Goal: Browse casually: Explore the website without a specific task or goal

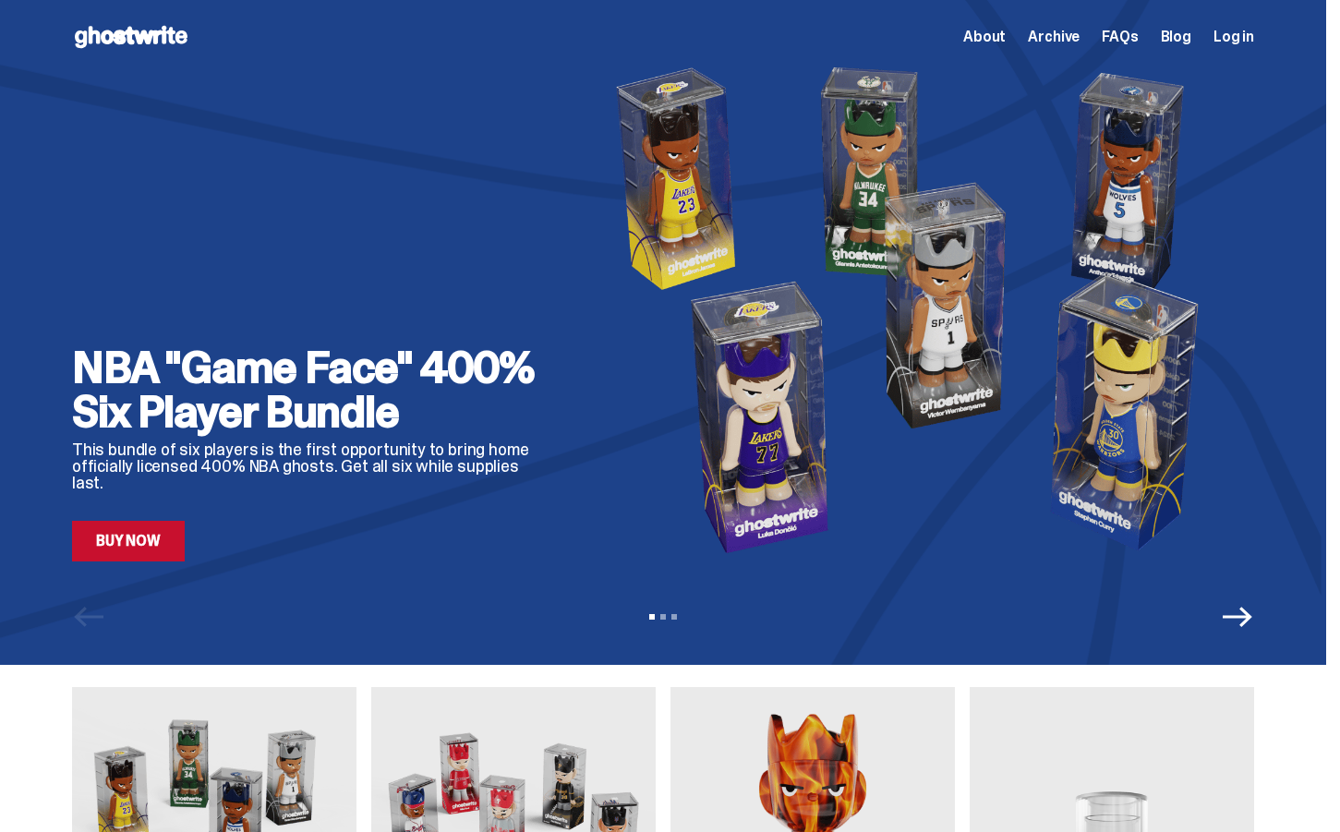
scroll to position [48, 0]
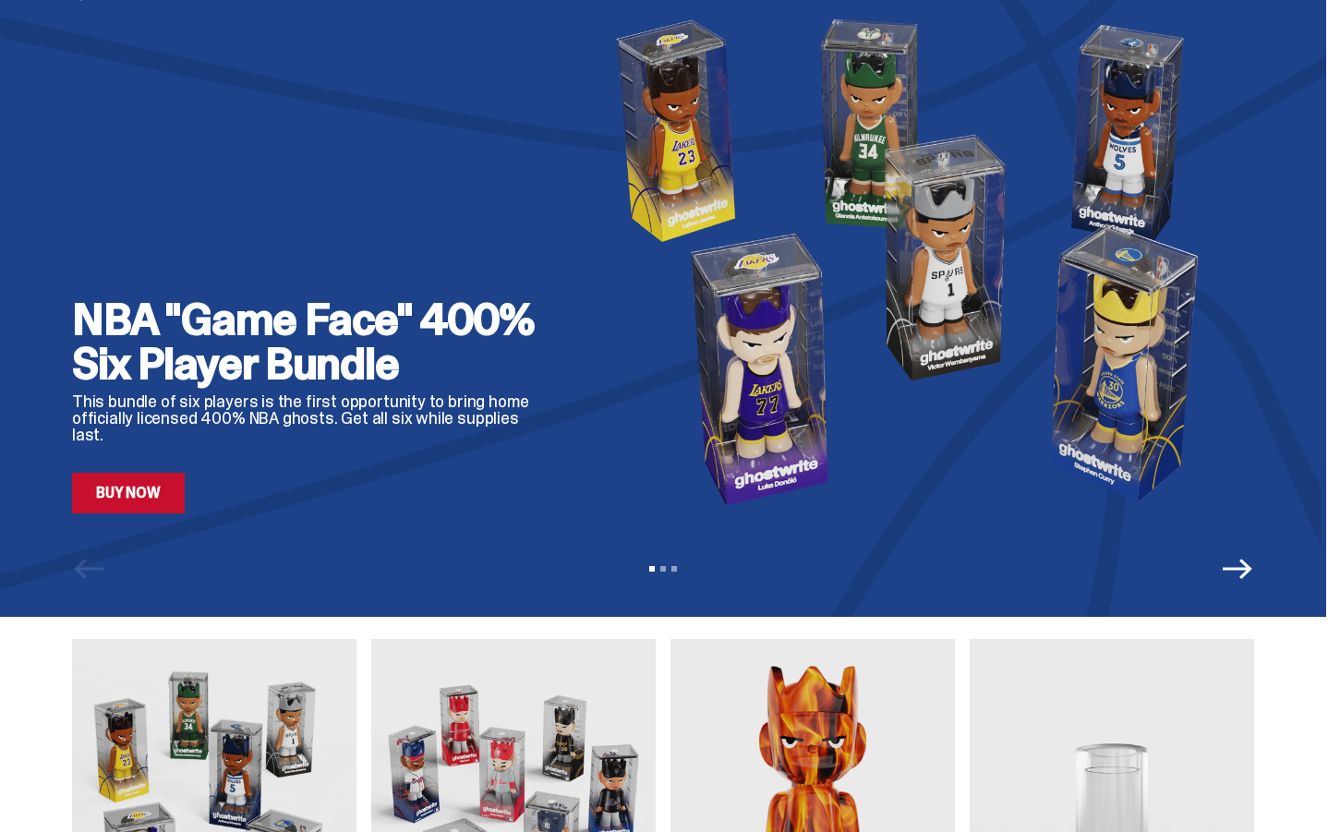
click at [1240, 568] on icon "Next" at bounding box center [1238, 569] width 30 height 20
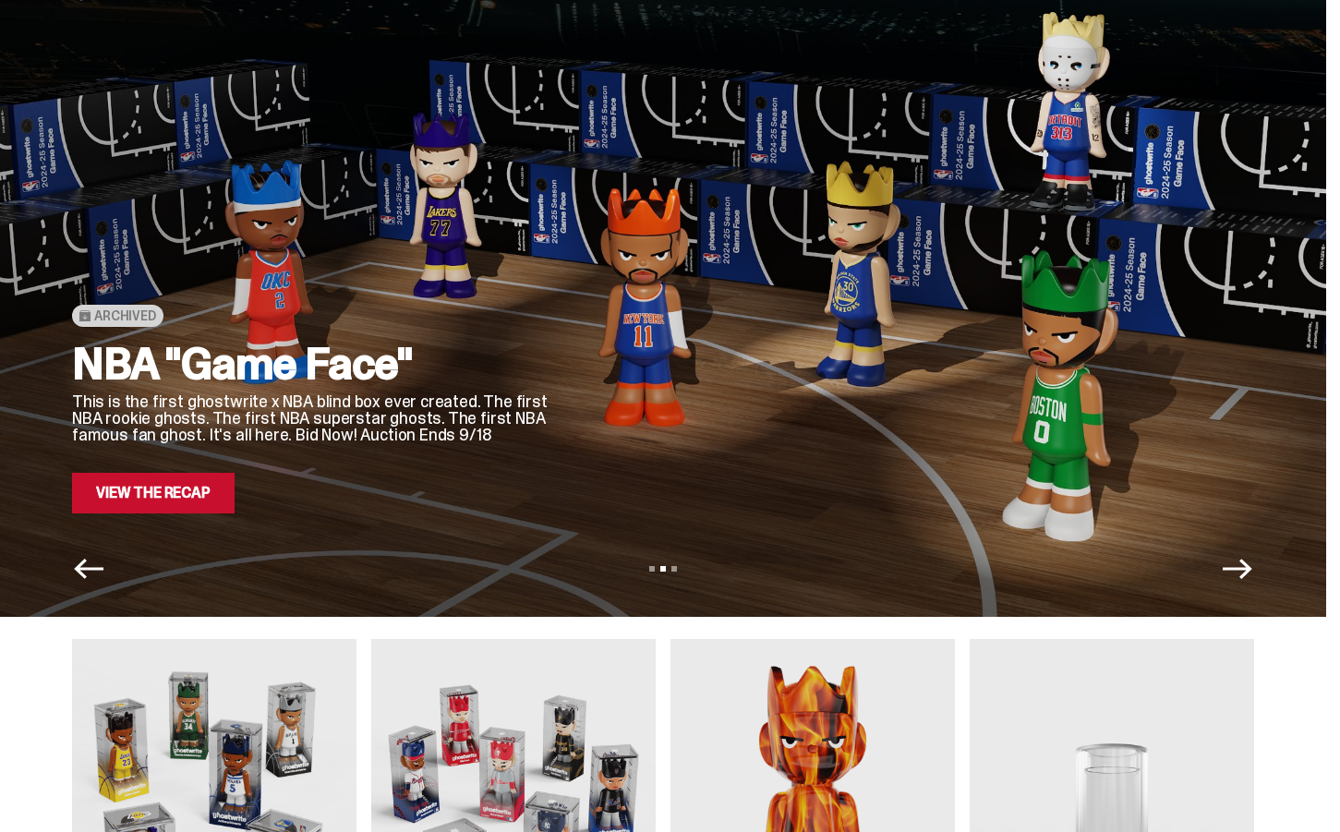
click at [1250, 563] on icon "Next" at bounding box center [1238, 569] width 30 height 30
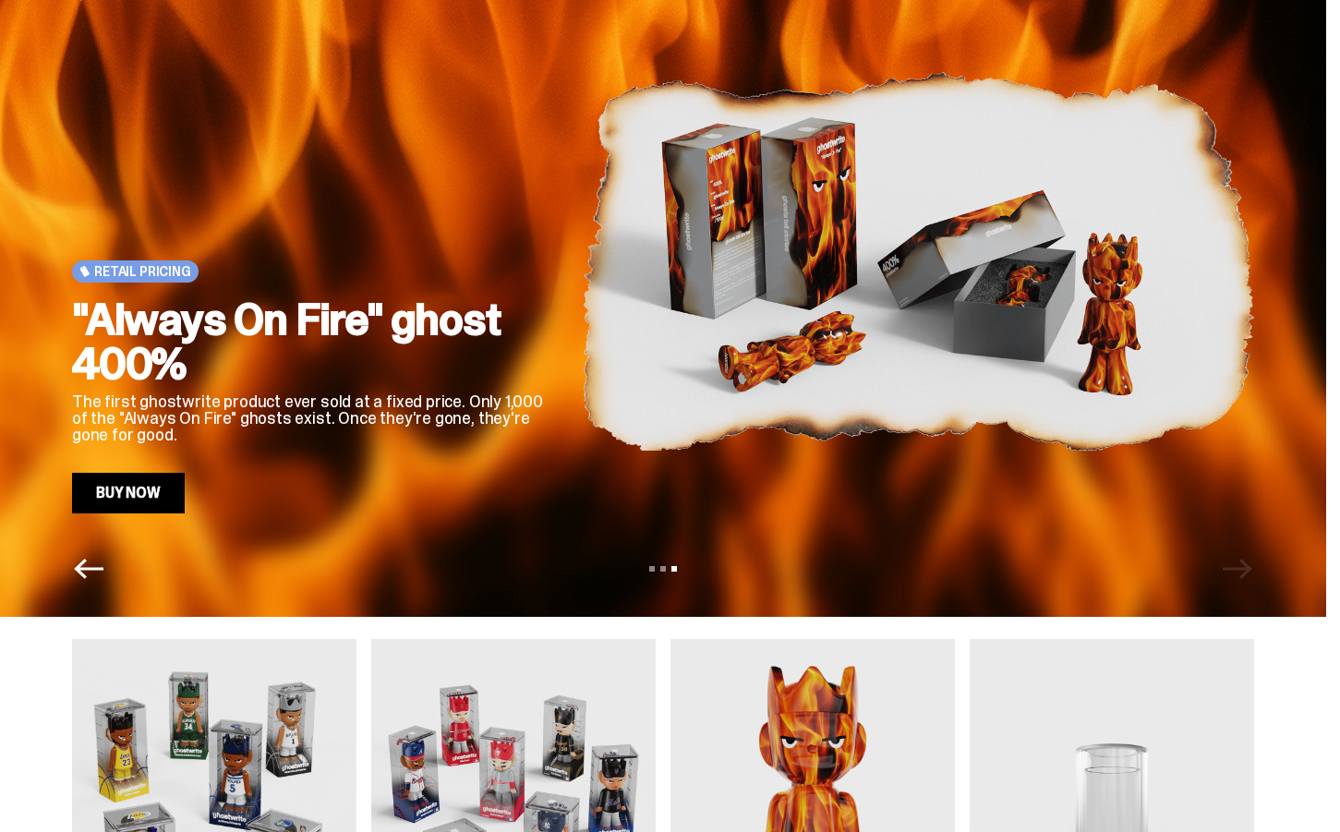
click at [95, 575] on icon "Previous" at bounding box center [89, 569] width 30 height 30
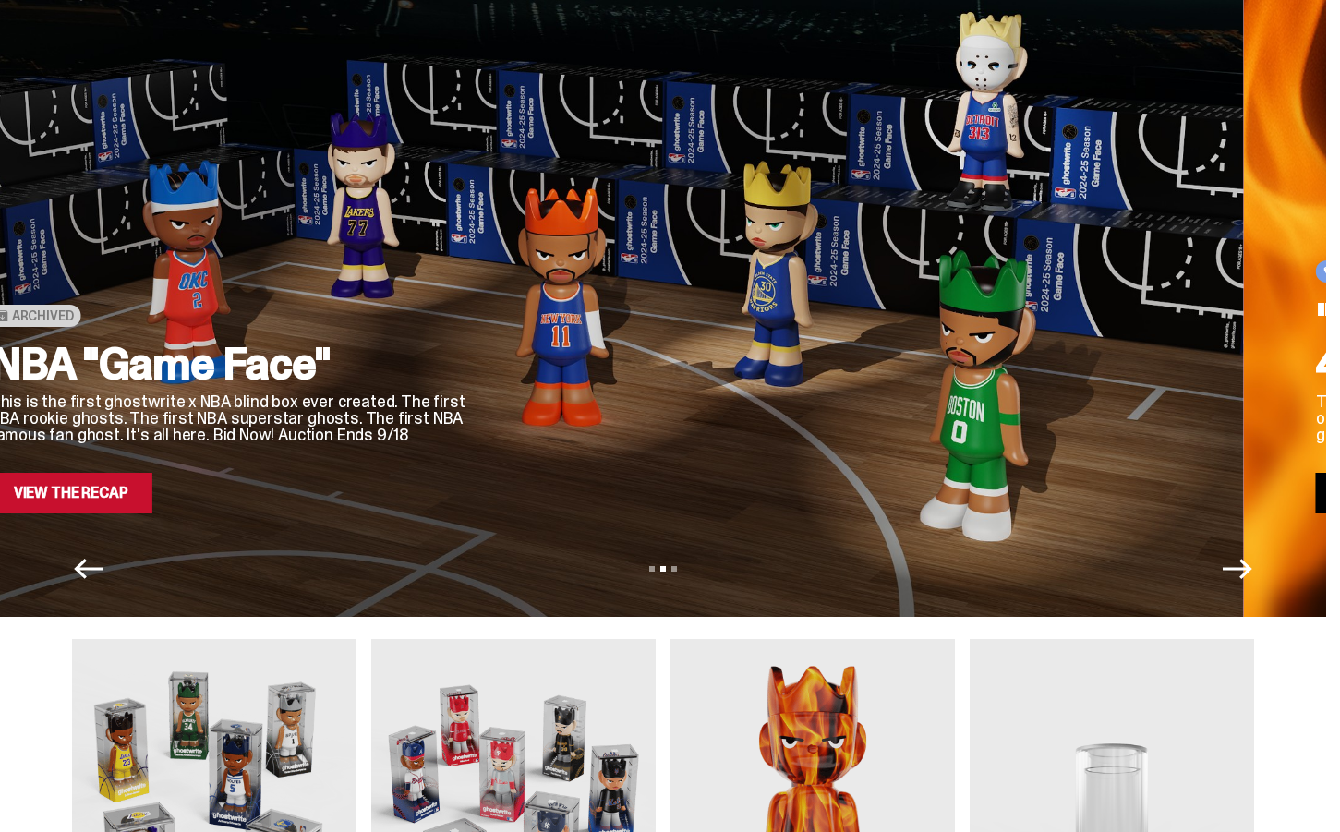
click at [95, 575] on icon "Previous" at bounding box center [89, 569] width 30 height 30
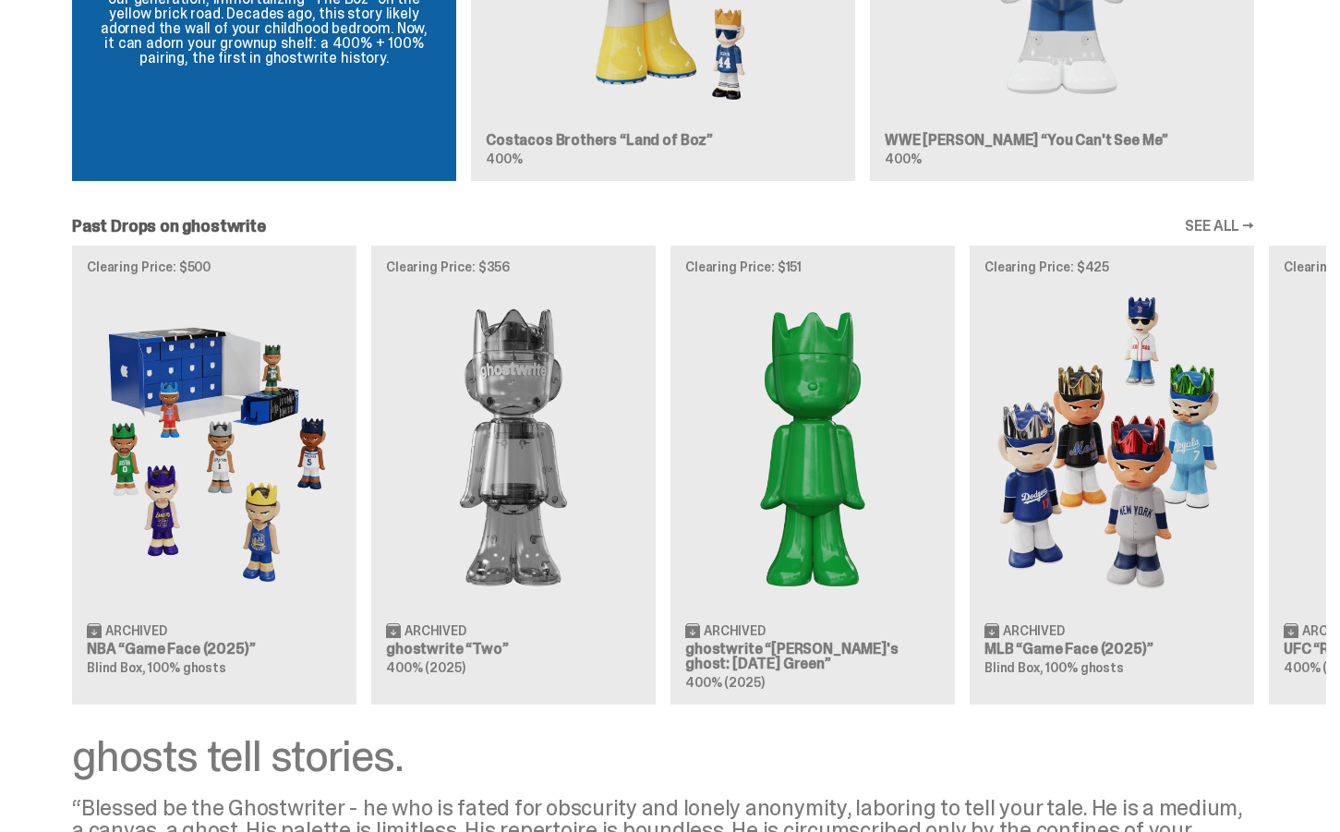
scroll to position [1254, 0]
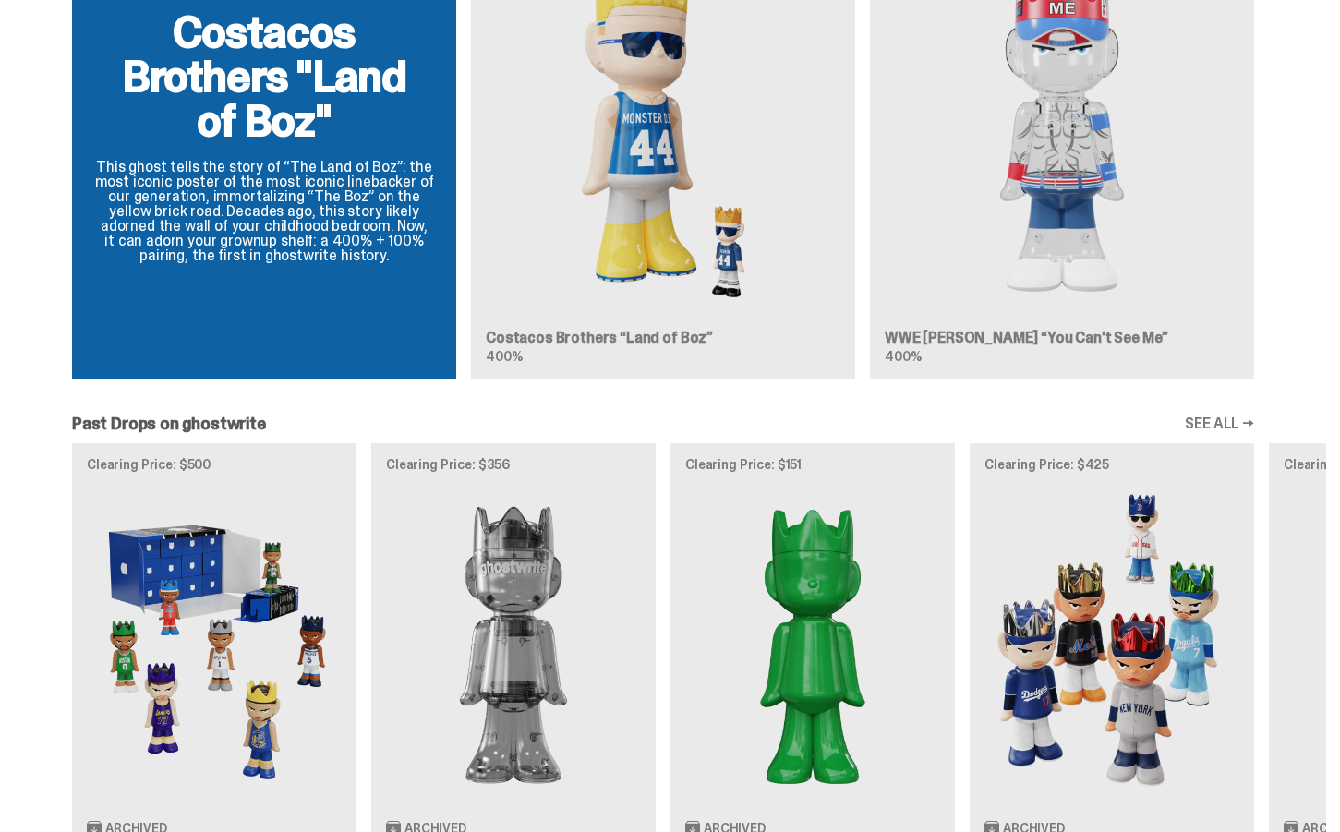
click at [1209, 417] on link "SEE ALL →" at bounding box center [1219, 424] width 69 height 15
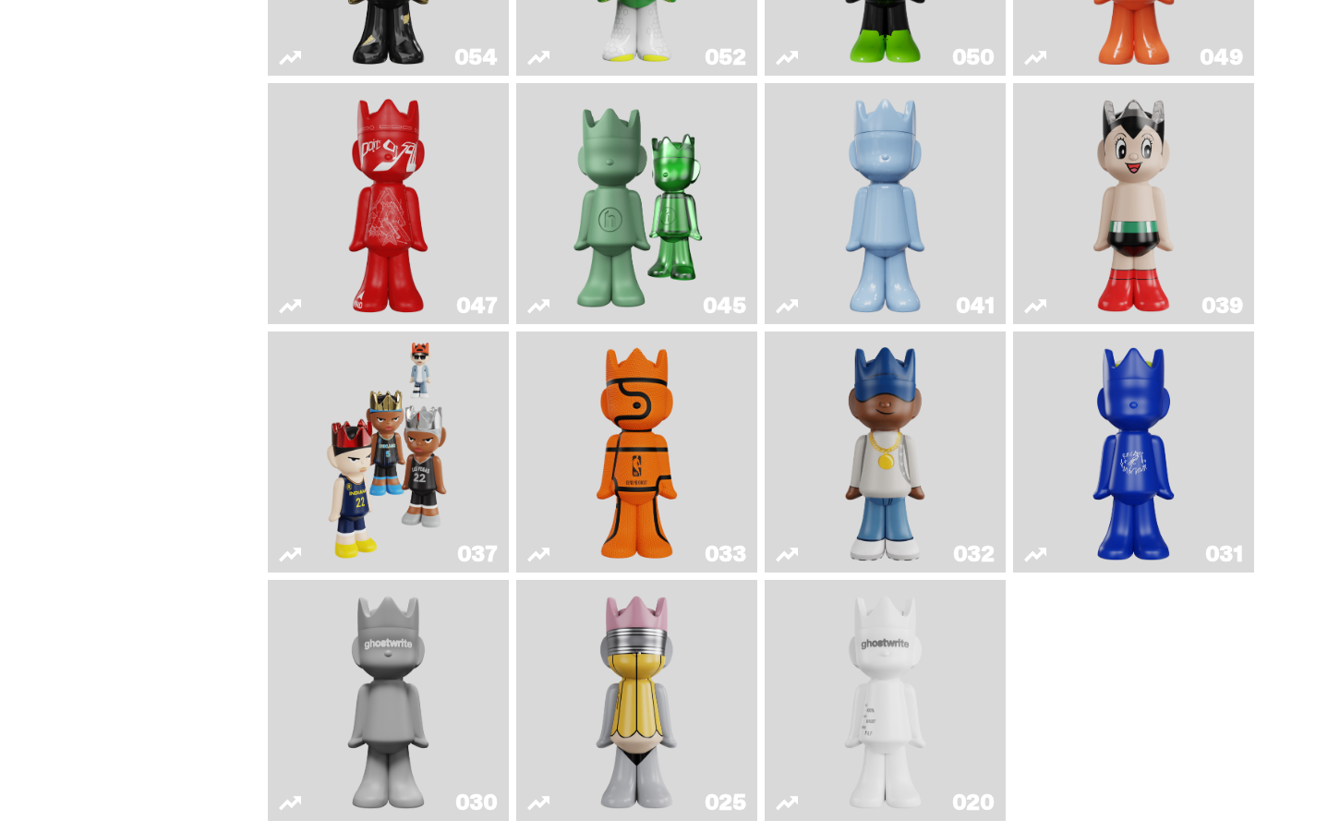
scroll to position [589, 0]
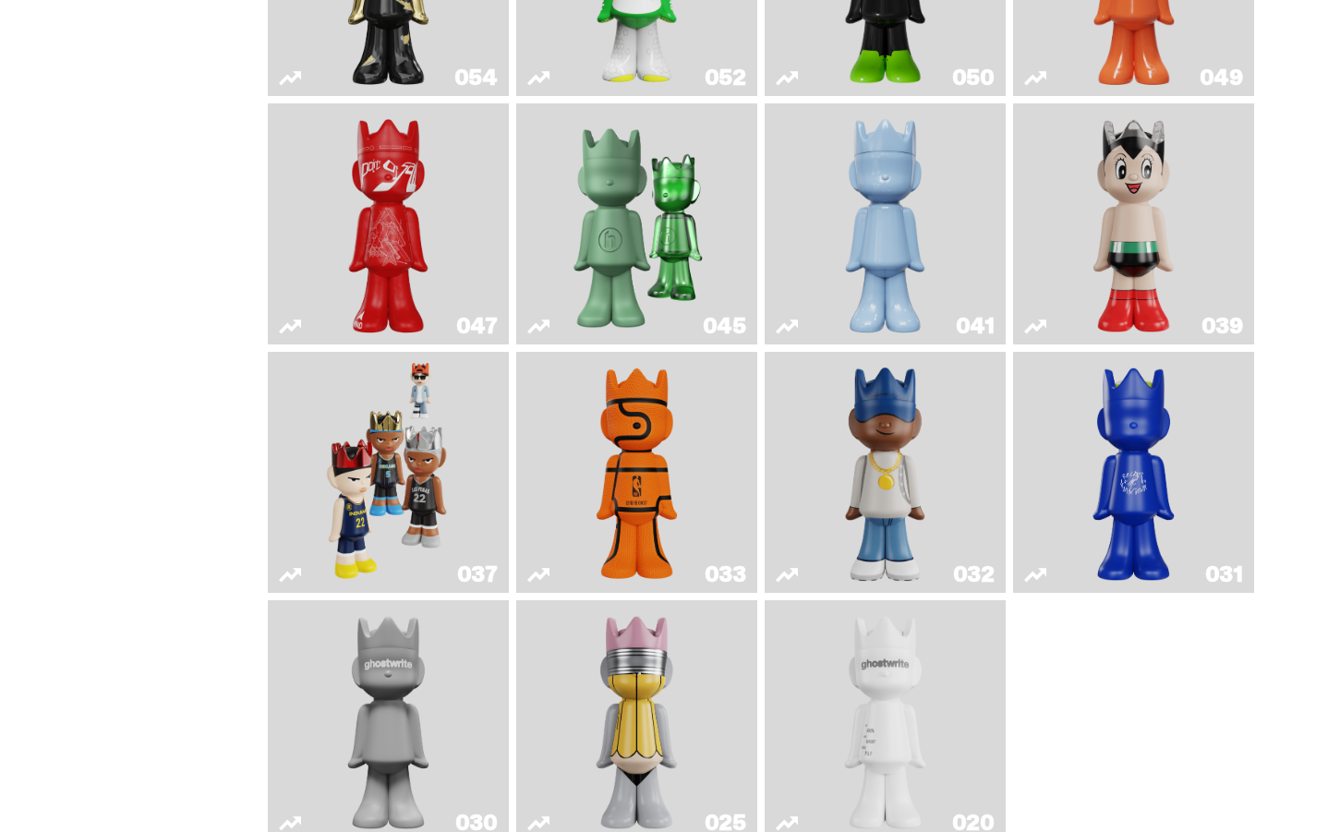
click at [665, 540] on img "Game Ball" at bounding box center [637, 472] width 98 height 226
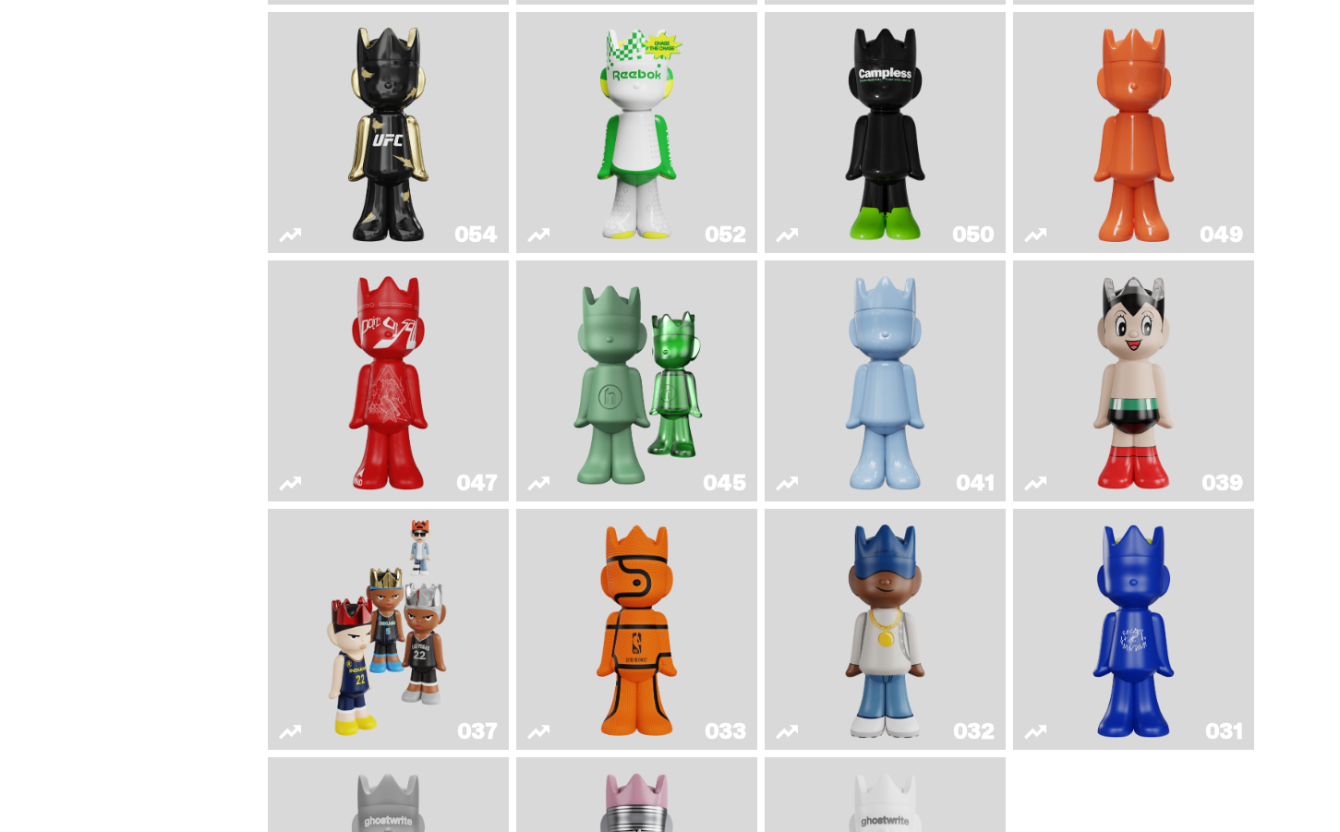
scroll to position [434, 0]
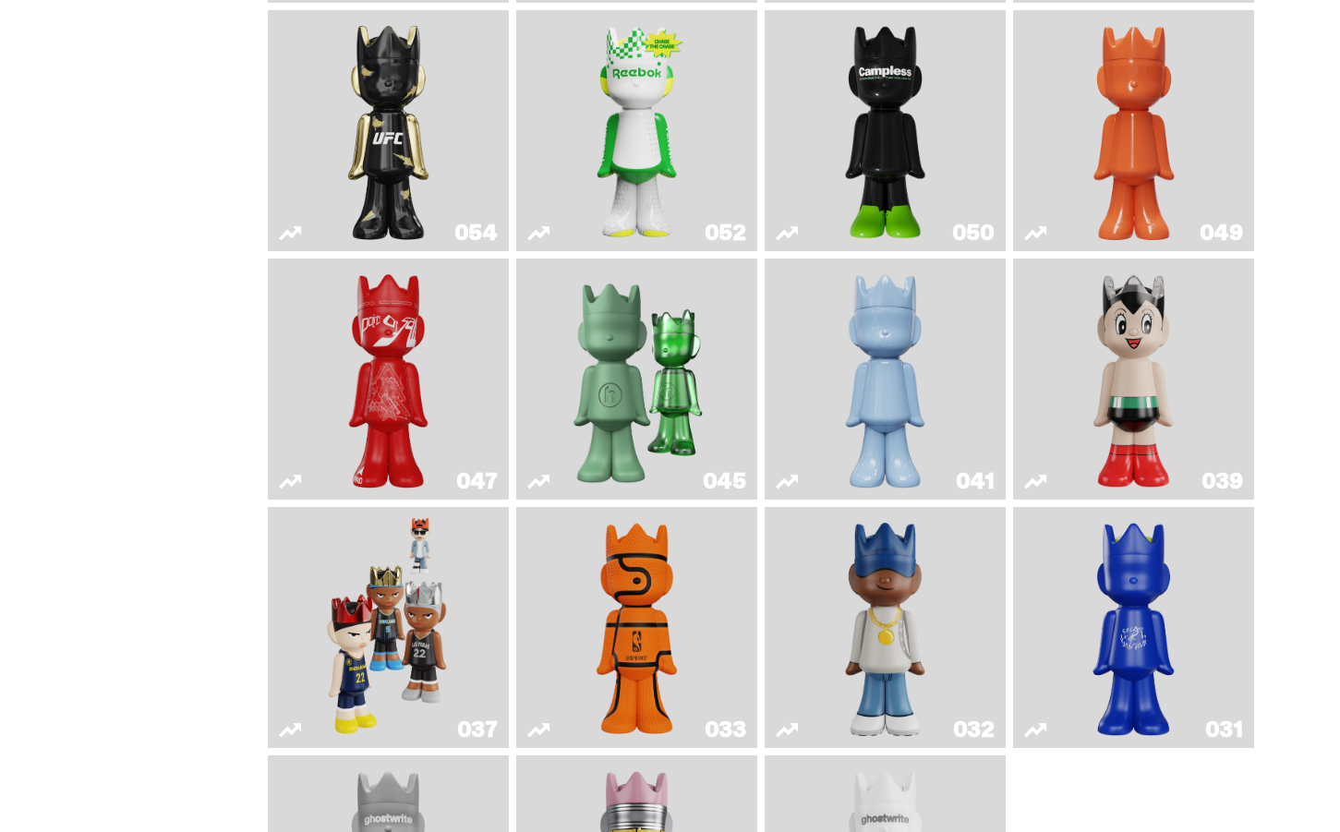
click at [1182, 435] on img "Astro Boy" at bounding box center [1134, 379] width 98 height 226
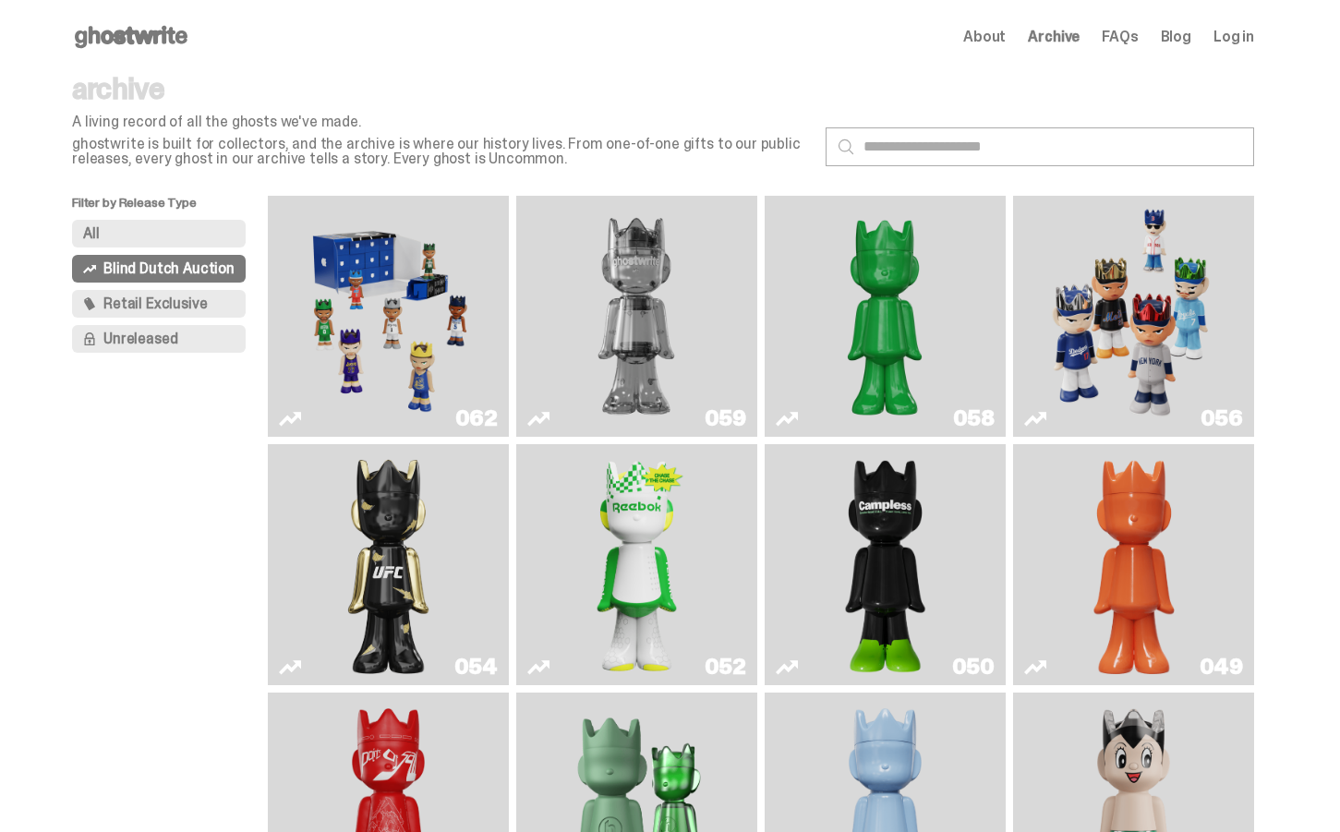
click at [1129, 575] on img "Schrödinger's ghost: Orange Vibe" at bounding box center [1134, 565] width 98 height 226
click at [175, 231] on button "All" at bounding box center [159, 234] width 174 height 28
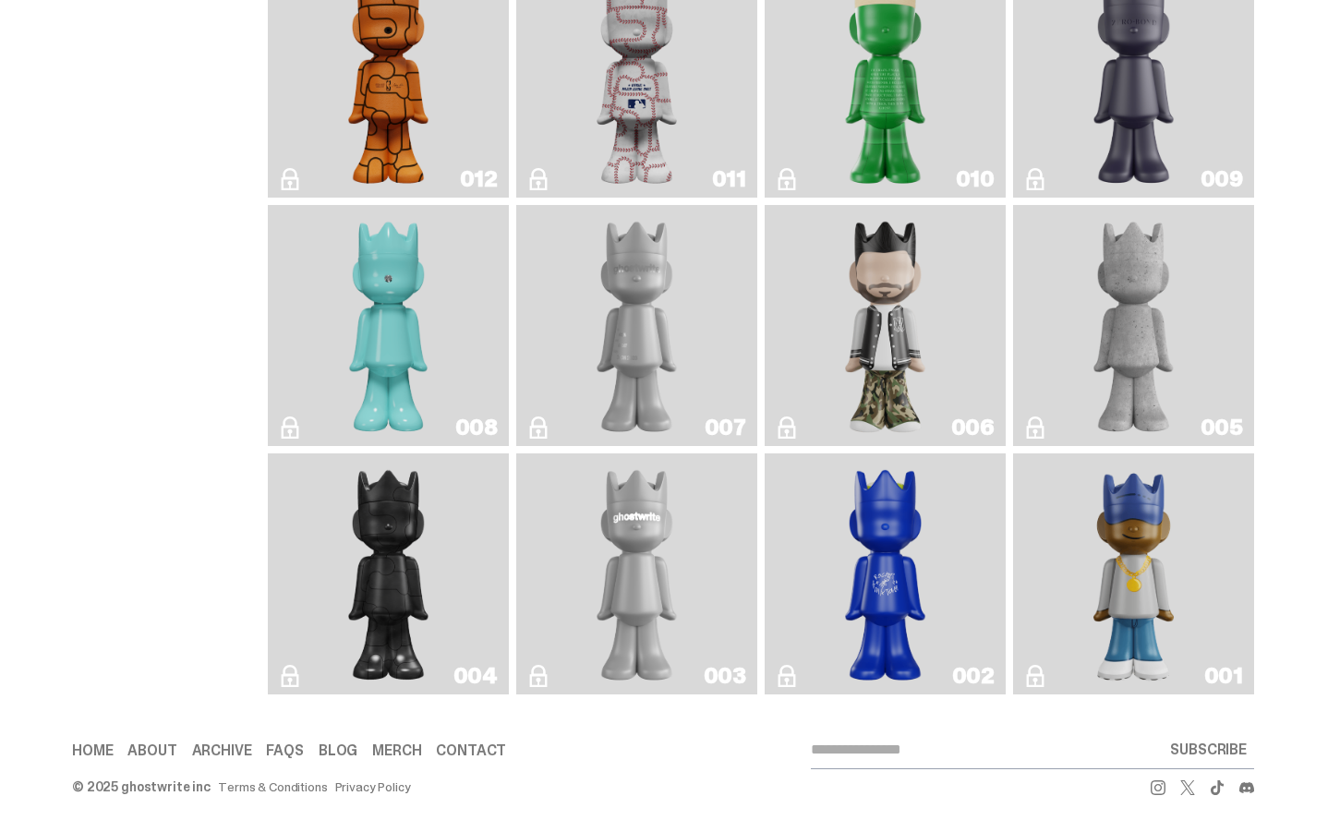
scroll to position [3273, 0]
click at [652, 190] on img "Baseball" at bounding box center [636, 77] width 96 height 226
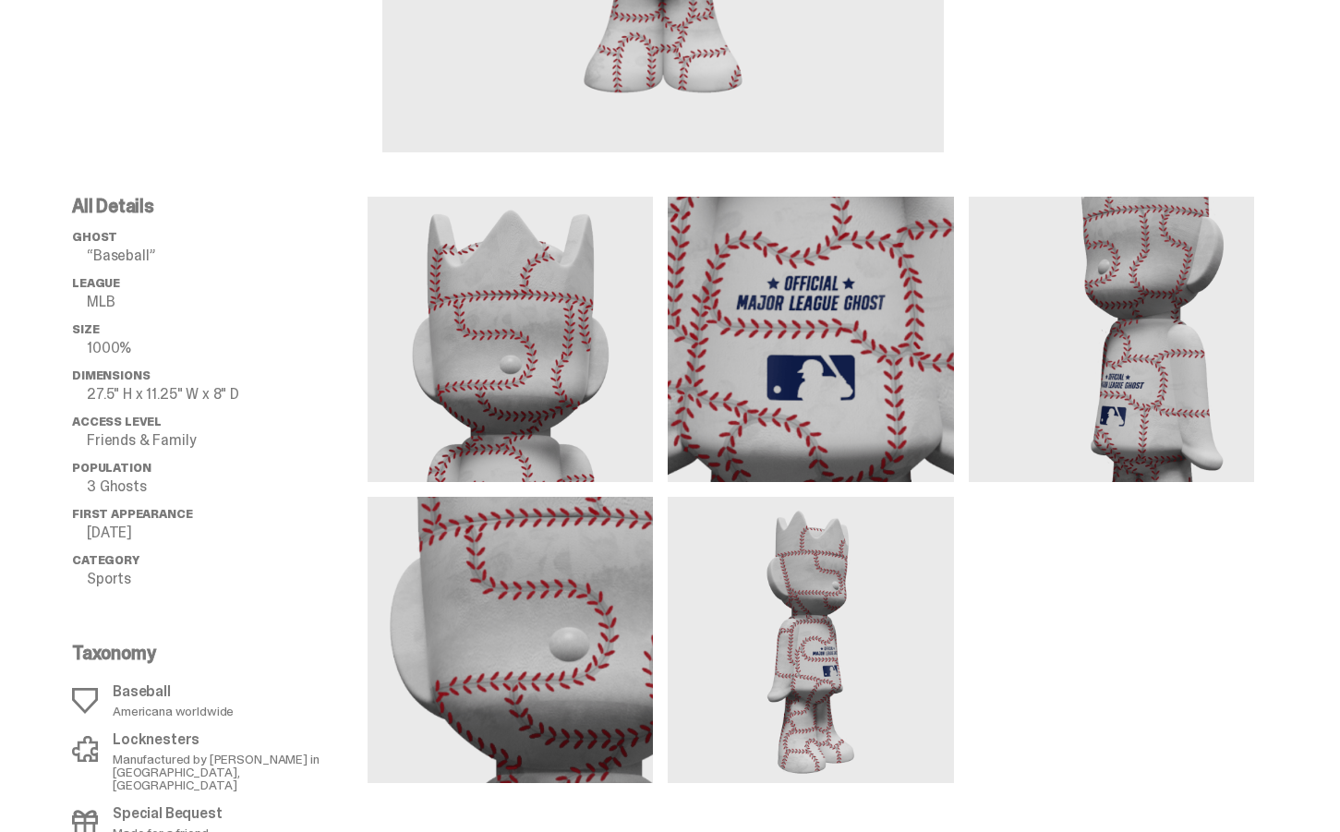
scroll to position [551, 0]
